Goal: Information Seeking & Learning: Learn about a topic

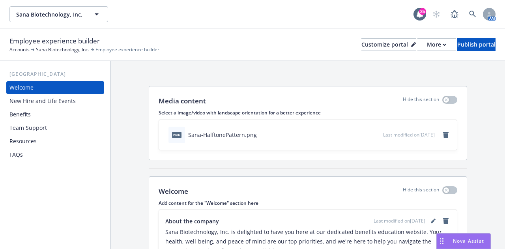
click at [39, 113] on div "Benefits" at bounding box center [54, 114] width 91 height 13
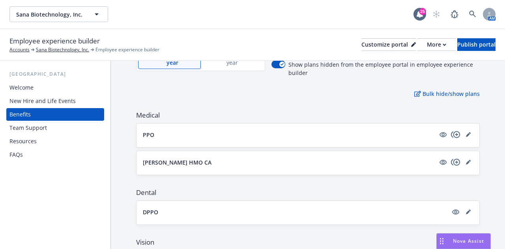
scroll to position [80, 0]
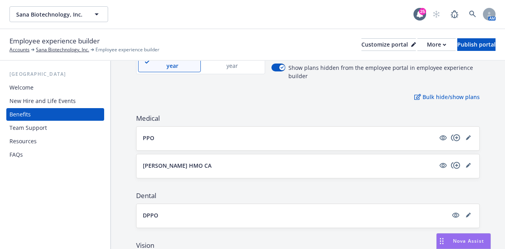
click at [154, 136] on button "PPO" at bounding box center [289, 138] width 292 height 8
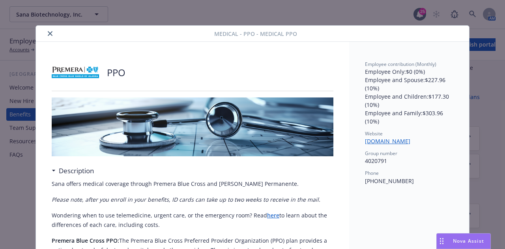
scroll to position [24, 0]
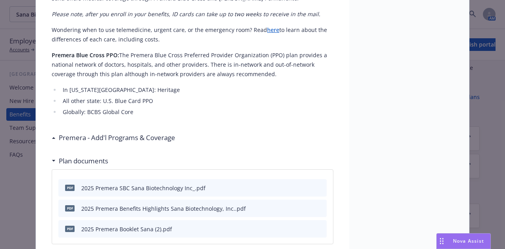
scroll to position [186, 0]
click at [318, 187] on icon "preview file" at bounding box center [318, 187] width 7 height 6
click at [90, 209] on div "2025 Premera Benefits Highlights Sana Biotechnology, Inc..pdf" at bounding box center [163, 208] width 164 height 8
click at [315, 209] on icon "preview file" at bounding box center [318, 208] width 7 height 6
click at [146, 188] on div "2025 Premera SBC Sana Biotechnology Inc_.pdf" at bounding box center [143, 187] width 124 height 8
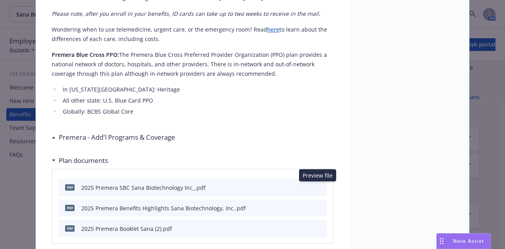
click at [320, 185] on button "preview file" at bounding box center [319, 186] width 9 height 7
